Goal: Transaction & Acquisition: Purchase product/service

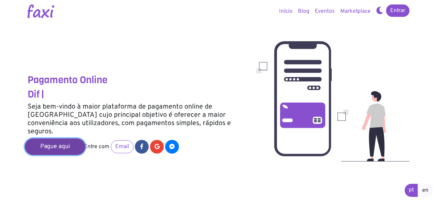
click at [70, 140] on link "Pague aqui" at bounding box center [55, 147] width 61 height 17
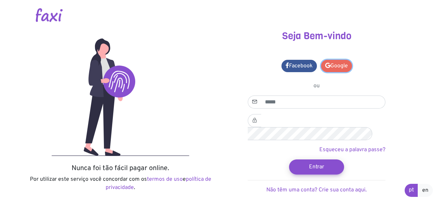
click at [335, 67] on link "Google" at bounding box center [336, 66] width 31 height 12
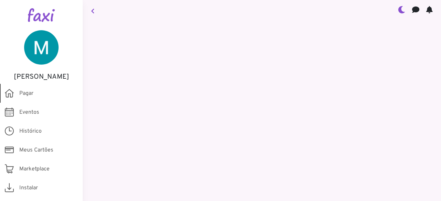
click at [10, 99] on icon at bounding box center [9, 93] width 9 height 13
click at [8, 96] on icon at bounding box center [9, 93] width 9 height 13
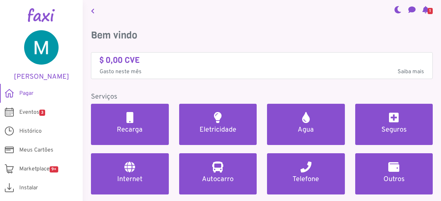
click at [116, 117] on link "Recarga" at bounding box center [130, 124] width 78 height 41
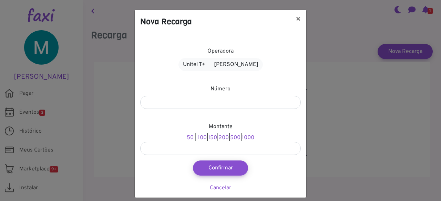
click at [186, 148] on input "number" at bounding box center [220, 148] width 160 height 13
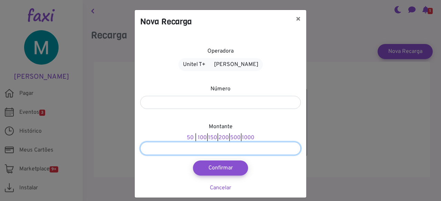
type input "***"
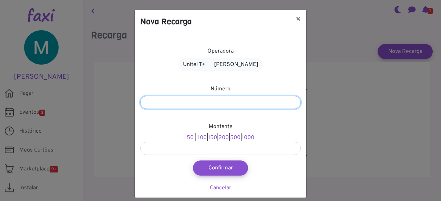
click at [172, 100] on input "number" at bounding box center [220, 102] width 160 height 13
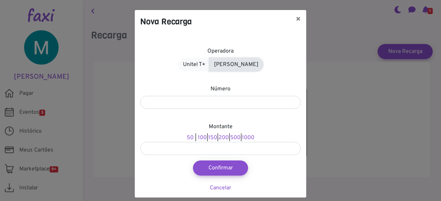
click at [230, 69] on link "Alou Móvel" at bounding box center [235, 64] width 53 height 13
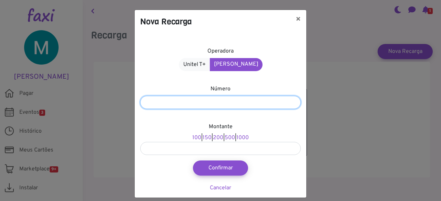
click at [169, 97] on input "number" at bounding box center [220, 102] width 160 height 13
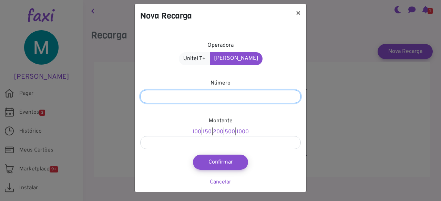
type input "*******"
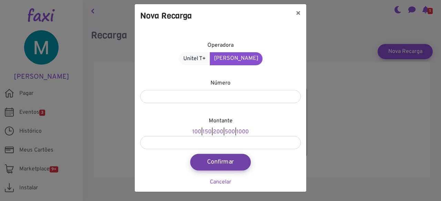
click at [209, 161] on button "Confirmar" at bounding box center [220, 162] width 61 height 17
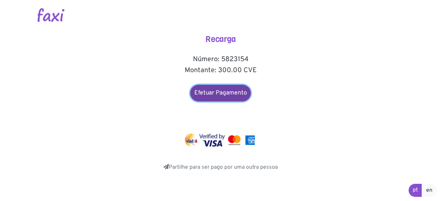
click at [240, 91] on link "Efetuar Pagamento" at bounding box center [220, 93] width 61 height 17
